Goal: Task Accomplishment & Management: Use online tool/utility

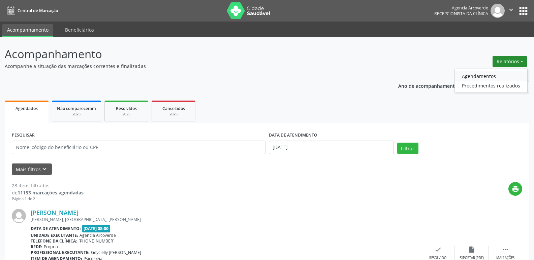
click at [473, 76] on link "Agendamentos" at bounding box center [491, 75] width 72 height 9
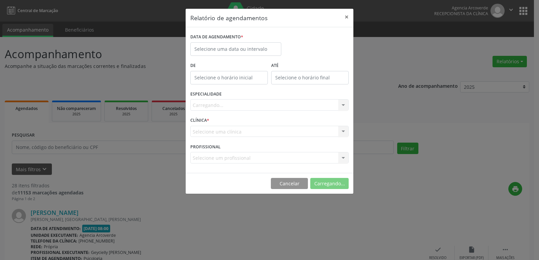
click at [473, 76] on div "Relatório de agendamentos × DATA DE AGENDAMENTO * De ATÉ ESPECIALIDADE [GEOGRAP…" at bounding box center [269, 130] width 539 height 260
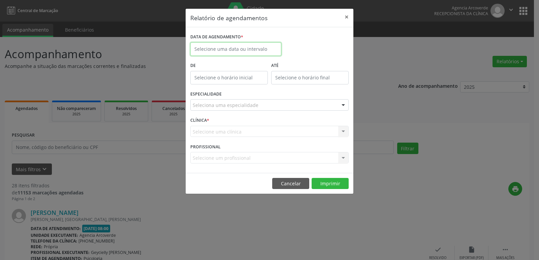
click at [256, 48] on input "text" at bounding box center [235, 48] width 91 height 13
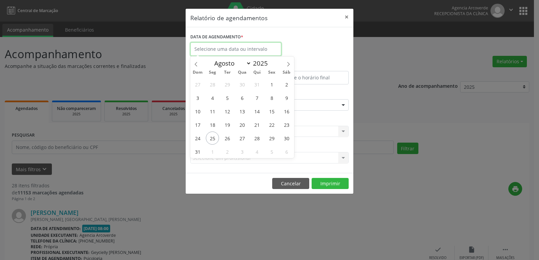
click at [256, 48] on input "text" at bounding box center [235, 48] width 91 height 13
click at [215, 136] on span "25" at bounding box center [212, 138] width 13 height 13
type input "[DATE]"
click at [215, 136] on span "25" at bounding box center [212, 138] width 13 height 13
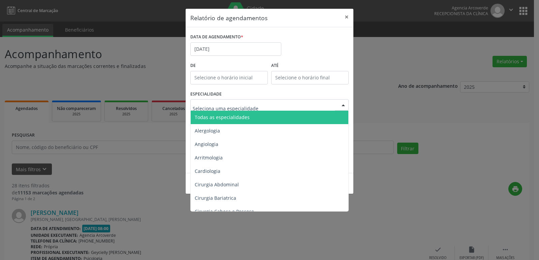
click at [241, 116] on span "Todas as especialidades" at bounding box center [222, 117] width 55 height 6
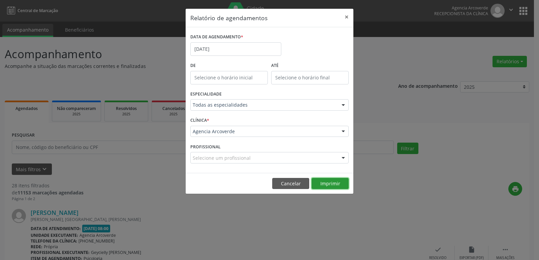
click at [322, 180] on button "Imprimir" at bounding box center [330, 183] width 37 height 11
click at [226, 46] on input "[DATE]" at bounding box center [235, 48] width 91 height 13
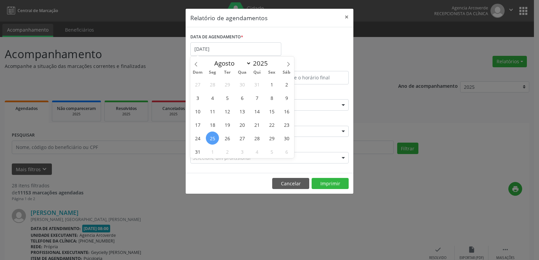
click at [215, 138] on span "25" at bounding box center [212, 138] width 13 height 13
type input "[DATE]"
click at [215, 138] on span "25" at bounding box center [212, 138] width 13 height 13
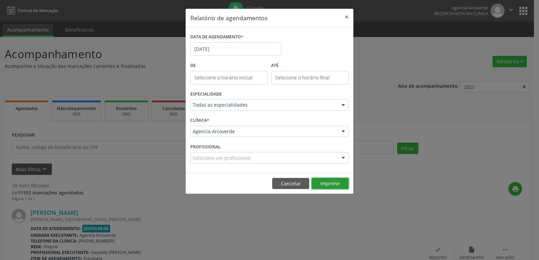
click at [329, 178] on button "Imprimir" at bounding box center [330, 183] width 37 height 11
